Goal: Task Accomplishment & Management: Use online tool/utility

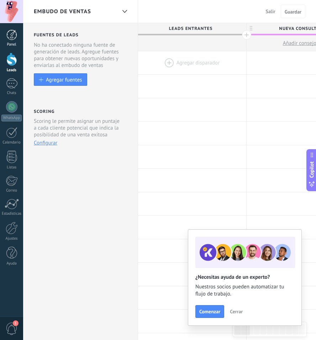
scroll to position [7, 0]
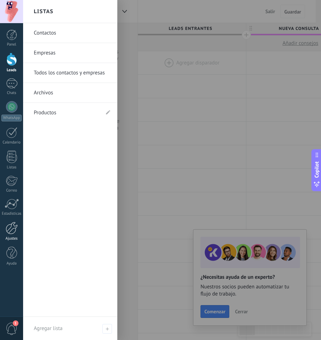
click at [10, 225] on div at bounding box center [12, 228] width 12 height 12
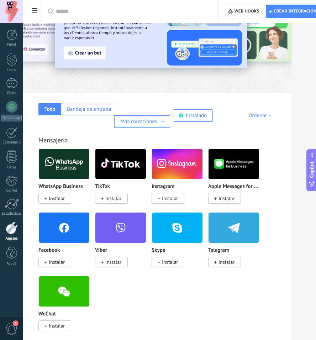
scroll to position [47, 0]
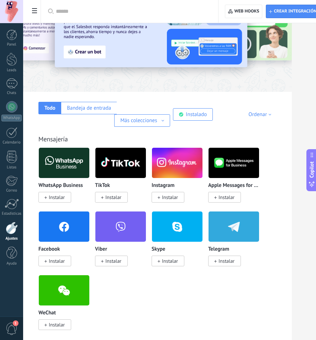
click at [222, 258] on span "Instalar" at bounding box center [227, 261] width 16 height 6
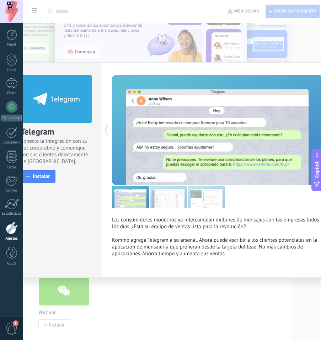
click at [237, 313] on div "Telegram Conecte la integración con su bot corporativo y comunique con sus clie…" at bounding box center [172, 170] width 298 height 340
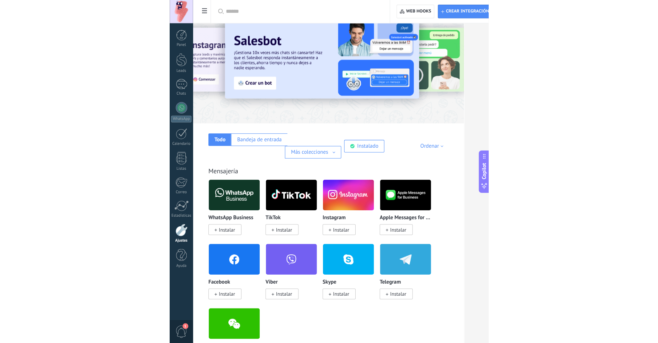
scroll to position [0, 0]
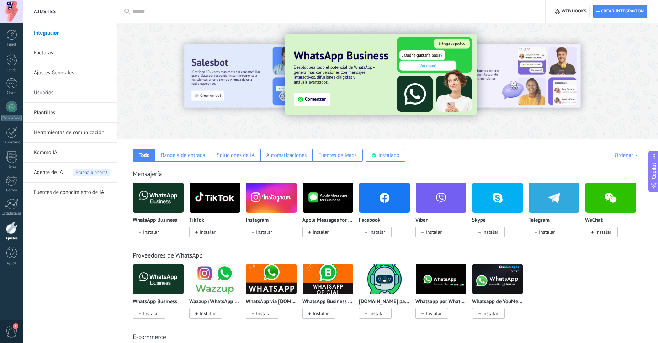
click at [316, 234] on span "Instalar" at bounding box center [547, 232] width 16 height 6
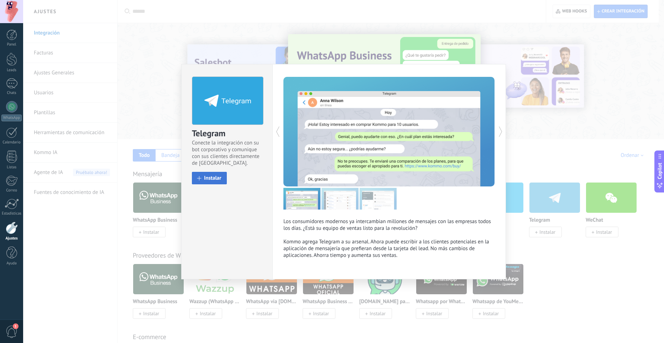
click at [210, 178] on span "Instalar" at bounding box center [212, 177] width 17 height 5
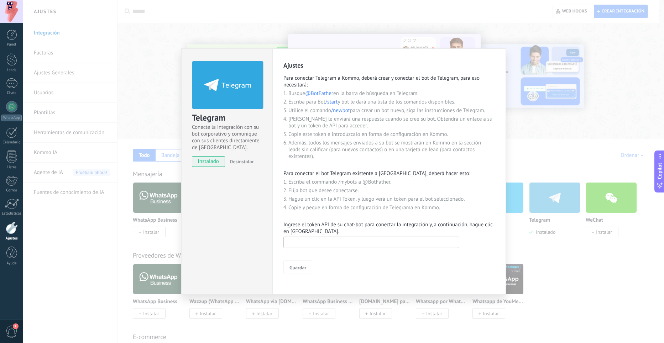
click at [309, 241] on input "text" at bounding box center [371, 242] width 176 height 11
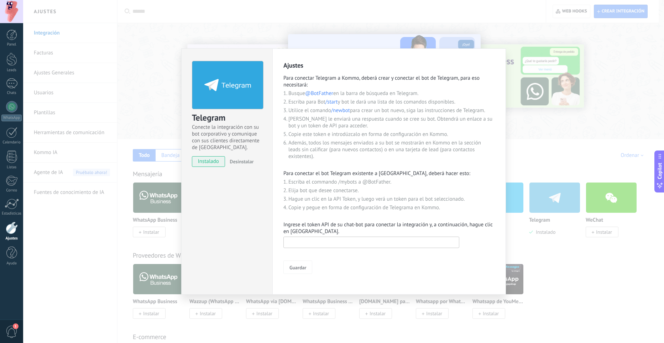
paste input "**********"
type input "**********"
click at [307, 265] on button "Guardar" at bounding box center [297, 268] width 29 height 14
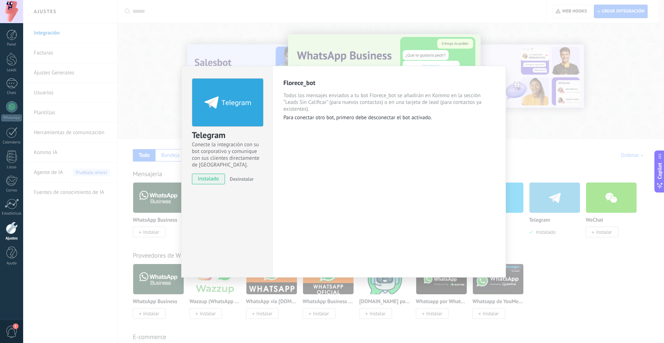
click at [316, 124] on div "Telegram Conecte la integración con su bot corporativo y comunique con sus clie…" at bounding box center [343, 171] width 641 height 343
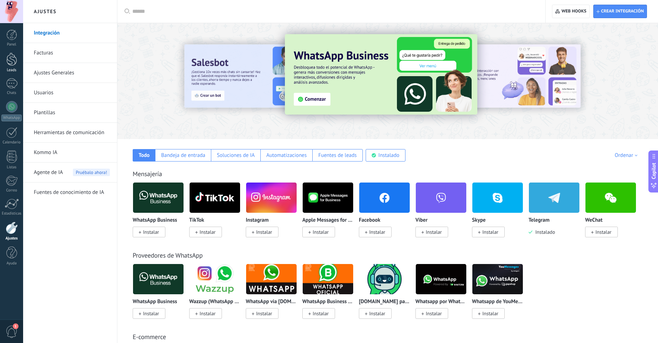
click at [7, 59] on div at bounding box center [11, 59] width 11 height 13
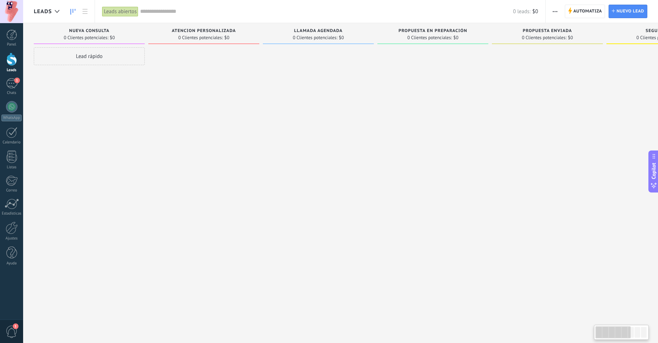
drag, startPoint x: 193, startPoint y: 100, endPoint x: 88, endPoint y: 98, distance: 105.0
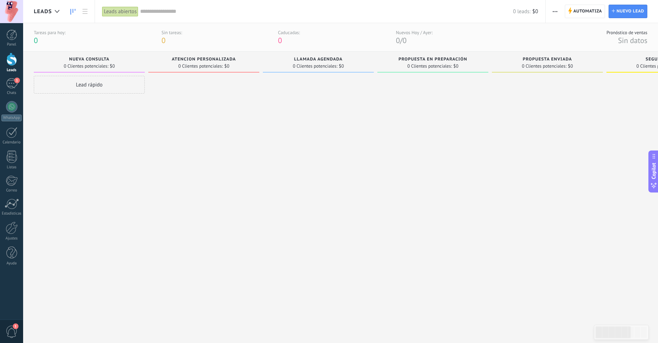
click at [15, 96] on div "Panel Leads 1 Chats WhatsApp Clientes" at bounding box center [11, 151] width 23 height 243
click at [9, 86] on div "1" at bounding box center [11, 83] width 11 height 10
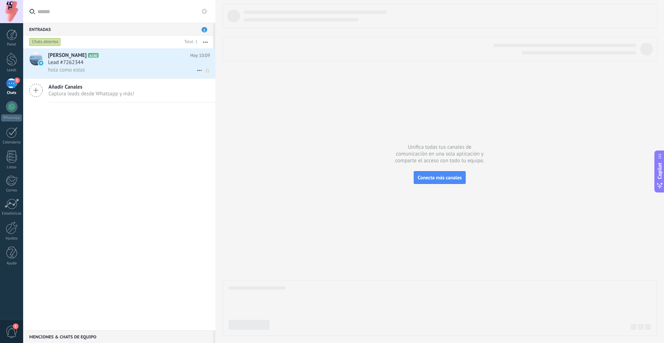
click at [119, 71] on div "hola como estas" at bounding box center [129, 69] width 162 height 7
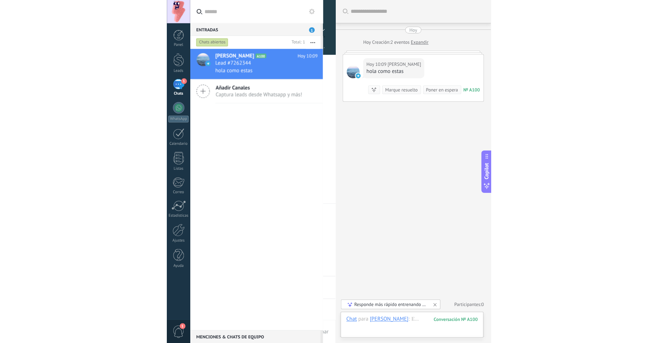
scroll to position [15, 0]
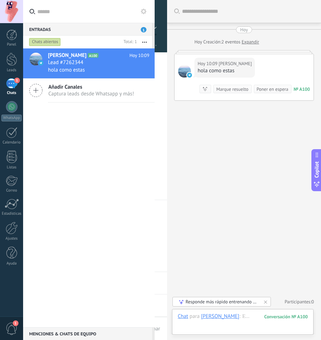
click at [130, 212] on div "**********" at bounding box center [93, 211] width 73 height 18
click at [12, 65] on div at bounding box center [11, 59] width 11 height 13
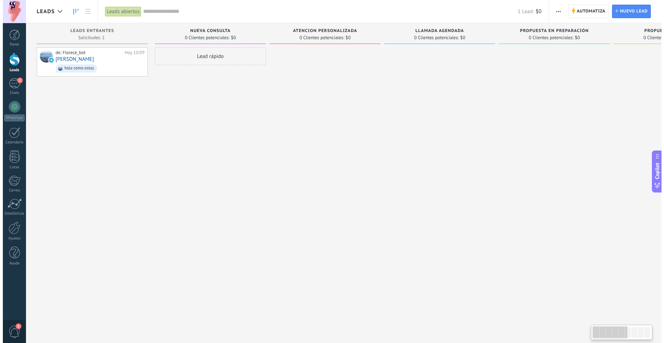
scroll to position [11, 0]
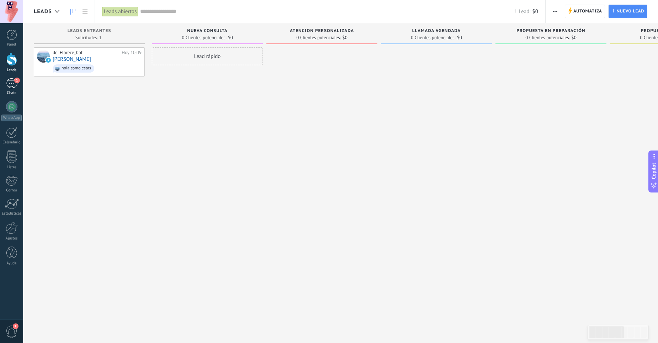
click at [12, 82] on div "1" at bounding box center [11, 83] width 11 height 10
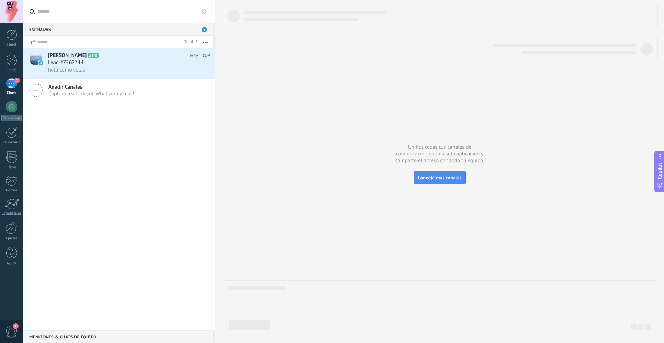
click at [92, 58] on h2 "[PERSON_NAME] A100" at bounding box center [119, 55] width 142 height 7
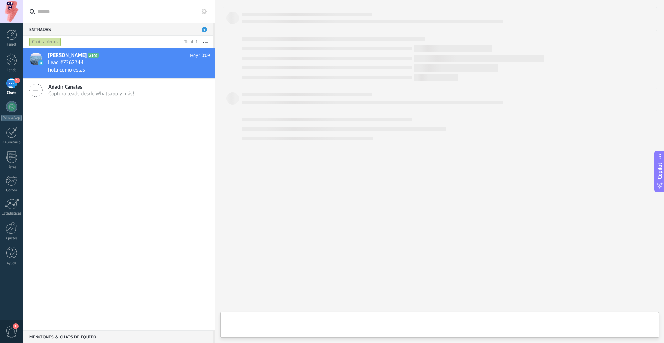
type textarea "**********"
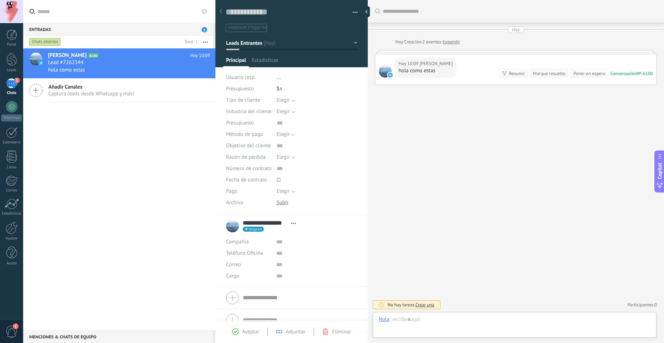
scroll to position [11, 0]
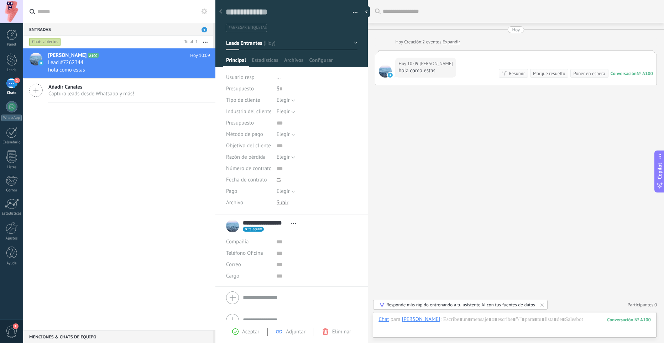
click at [316, 71] on div "hola como estas" at bounding box center [425, 70] width 54 height 7
